Goal: Task Accomplishment & Management: Use online tool/utility

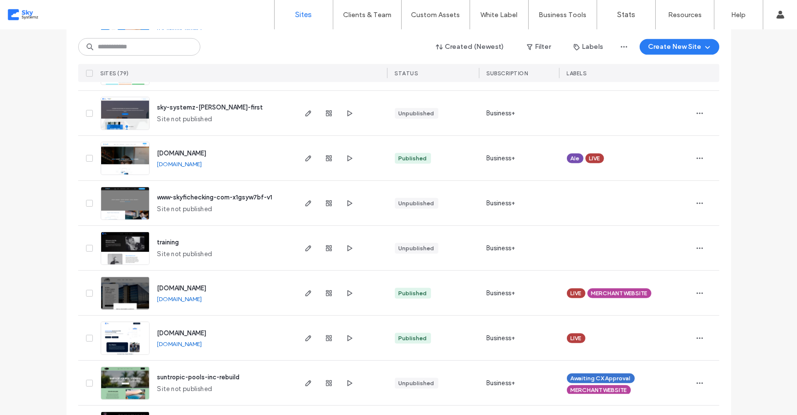
scroll to position [958, 0]
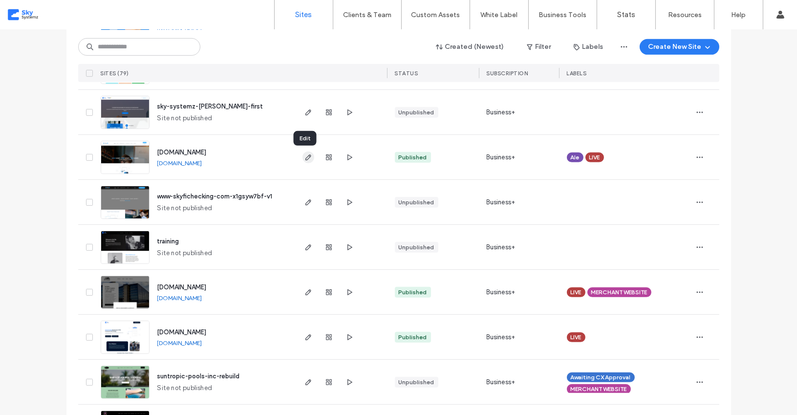
click at [306, 160] on icon "button" at bounding box center [309, 158] width 8 height 8
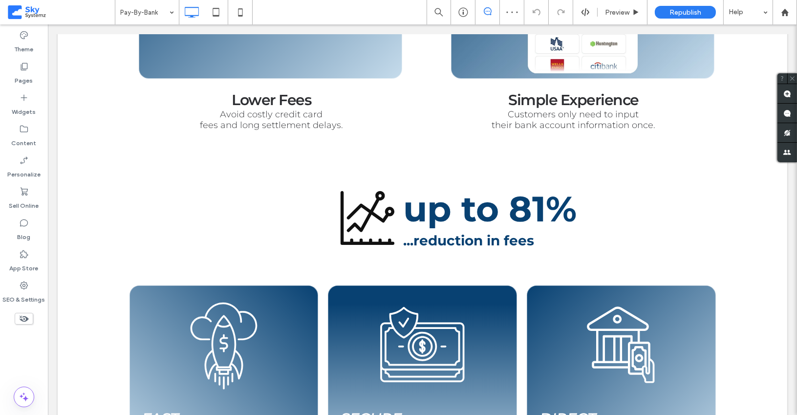
scroll to position [672, 0]
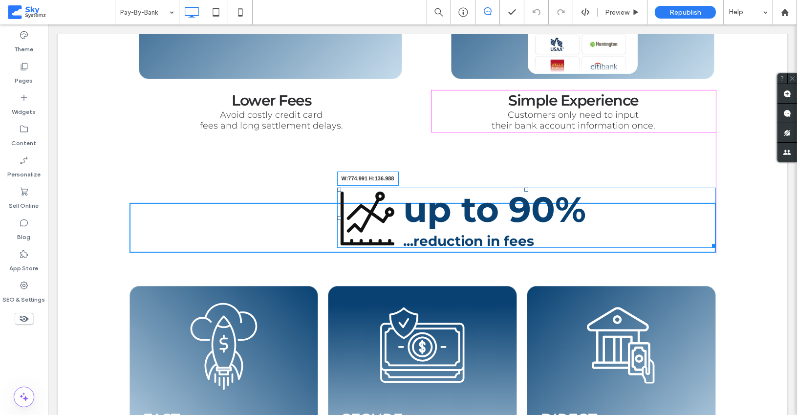
drag, startPoint x: 714, startPoint y: 244, endPoint x: 712, endPoint y: 251, distance: 7.1
click at [712, 248] on div at bounding box center [712, 244] width 7 height 7
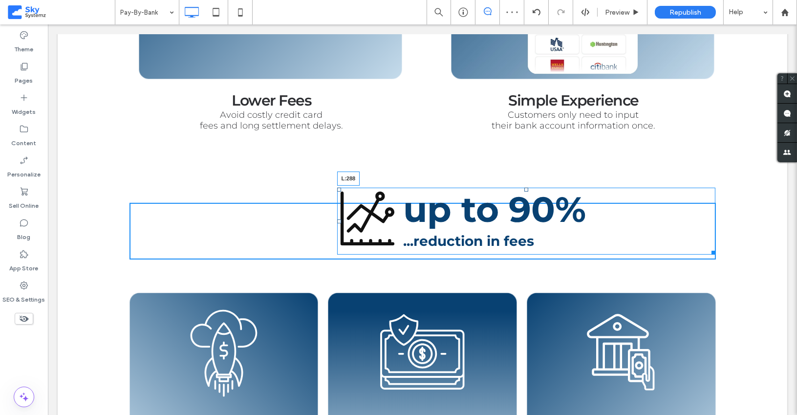
drag, startPoint x: 339, startPoint y: 220, endPoint x: 272, endPoint y: 216, distance: 67.1
click at [337, 216] on div "up to 90% ...reduction in fees L:288" at bounding box center [526, 221] width 379 height 67
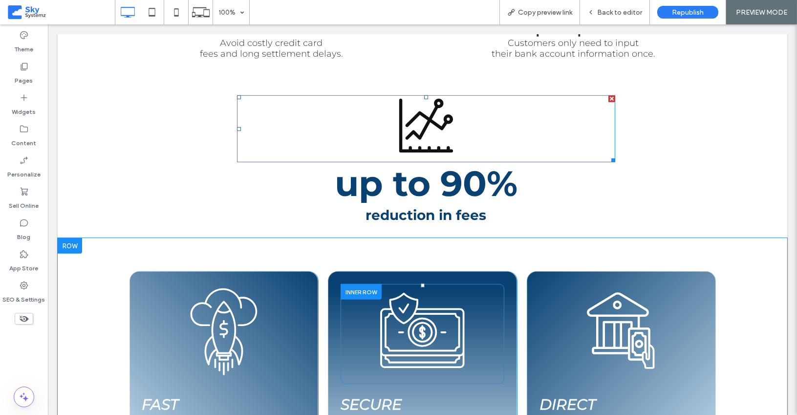
scroll to position [742, 0]
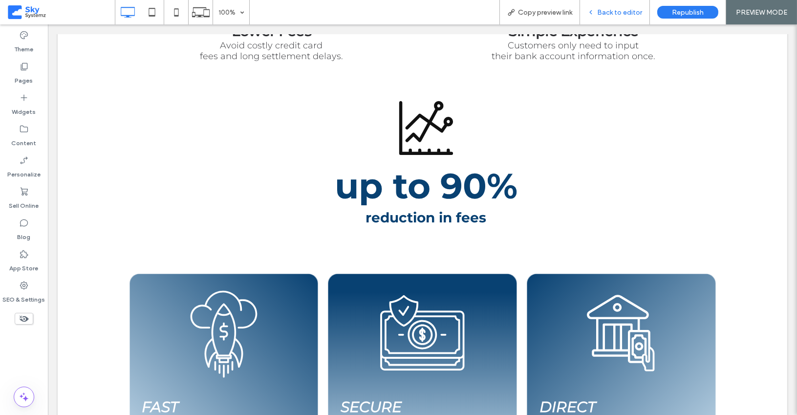
click at [615, 12] on span "Back to editor" at bounding box center [620, 12] width 45 height 8
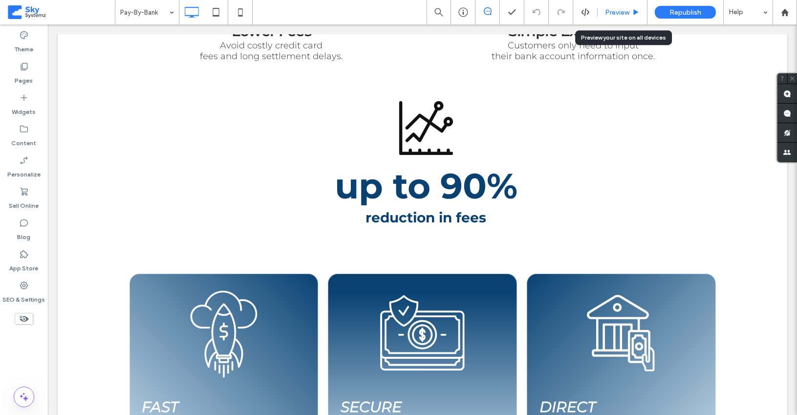
click at [610, 13] on span "Preview" at bounding box center [617, 12] width 24 height 8
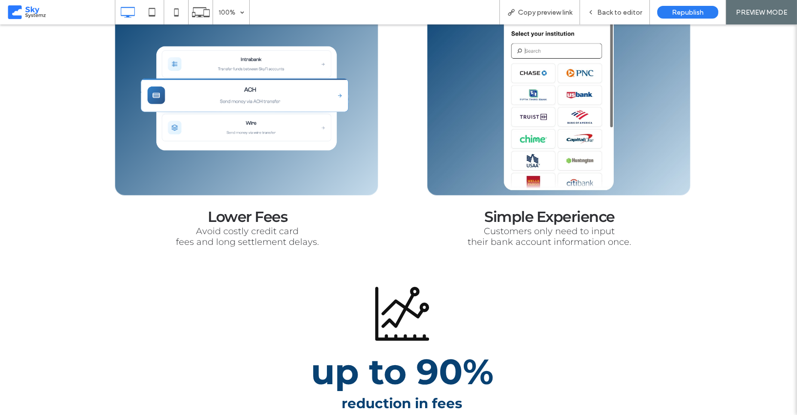
scroll to position [706, 0]
